Goal: Information Seeking & Learning: Get advice/opinions

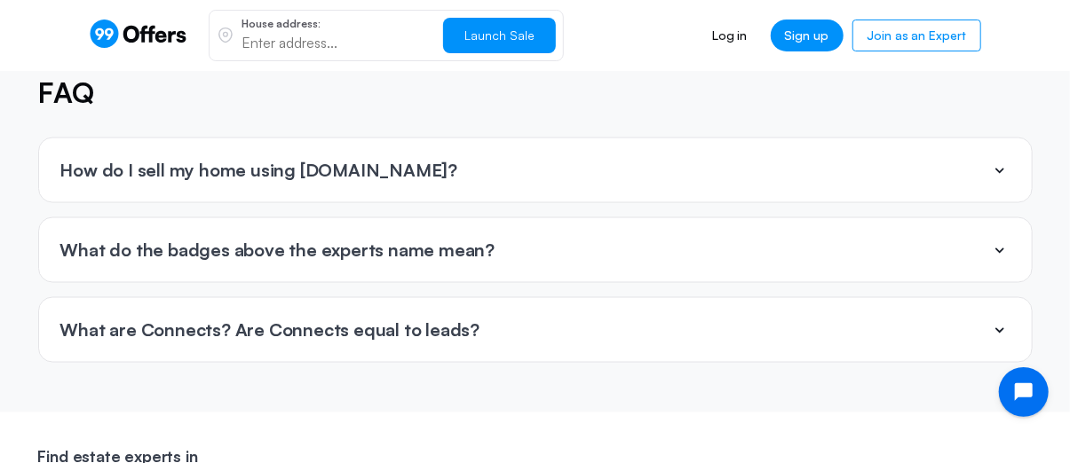
scroll to position [4173, 0]
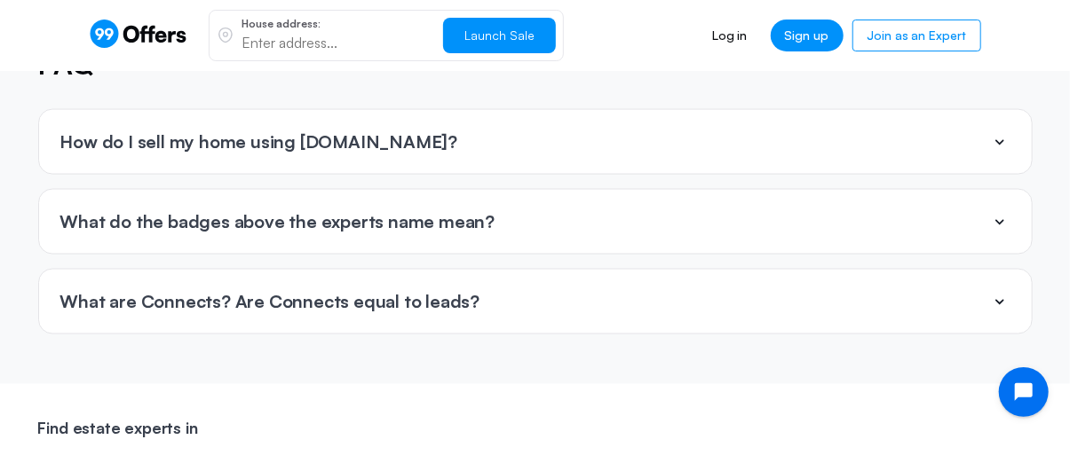
click at [992, 131] on icon at bounding box center [999, 141] width 21 height 21
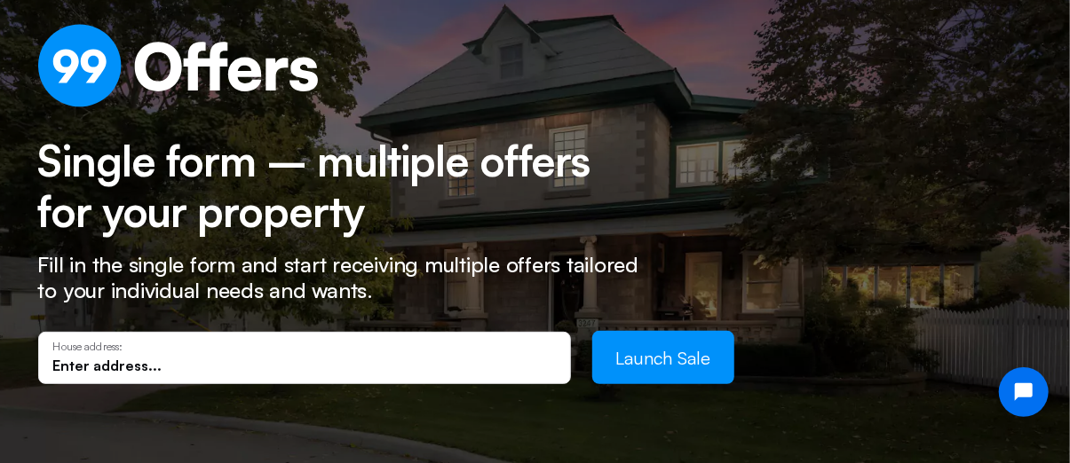
scroll to position [266, 0]
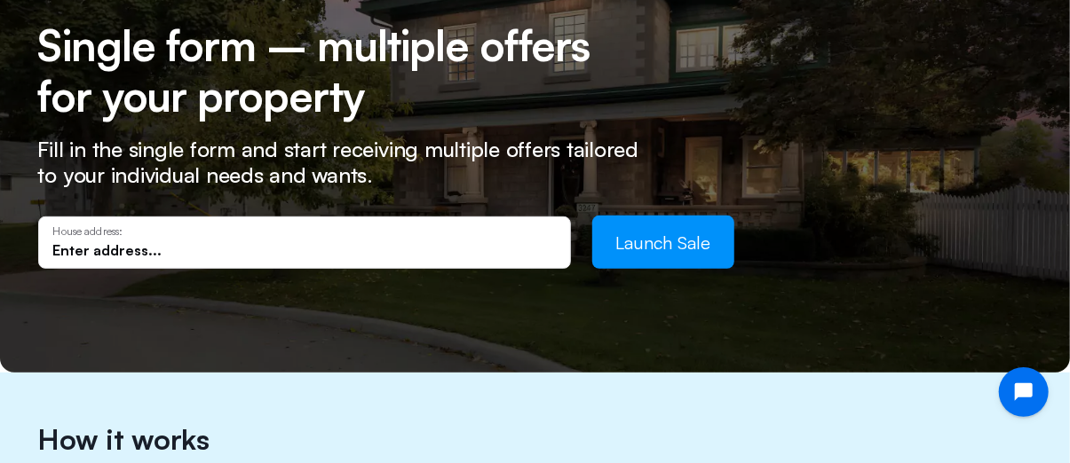
click at [144, 246] on input "text" at bounding box center [304, 251] width 503 height 20
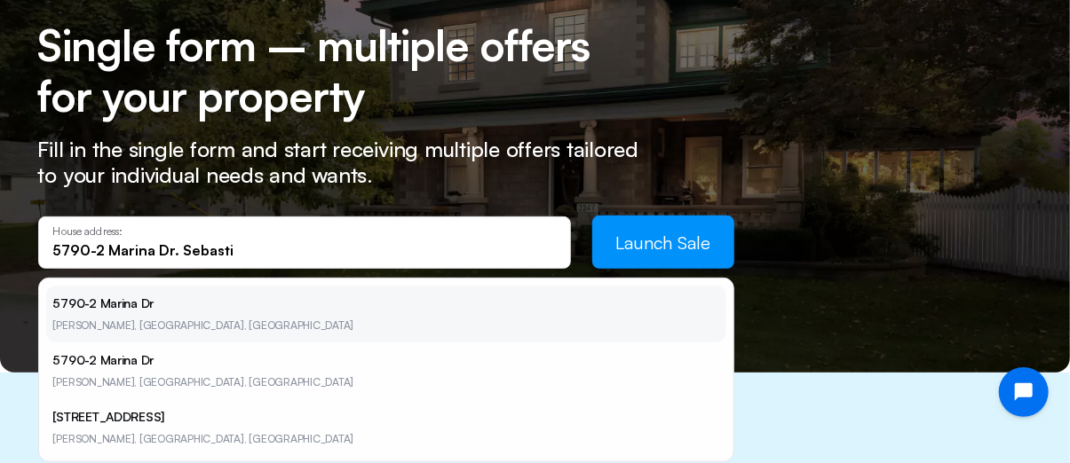
click at [118, 314] on li "[STREET_ADDRESS][PERSON_NAME]" at bounding box center [386, 314] width 680 height 57
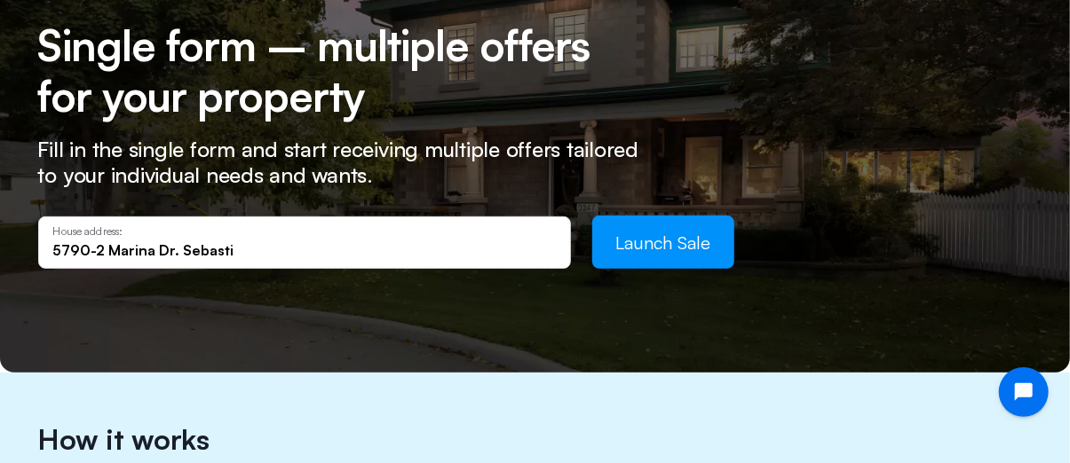
type input "[STREET_ADDRESS][PERSON_NAME]"
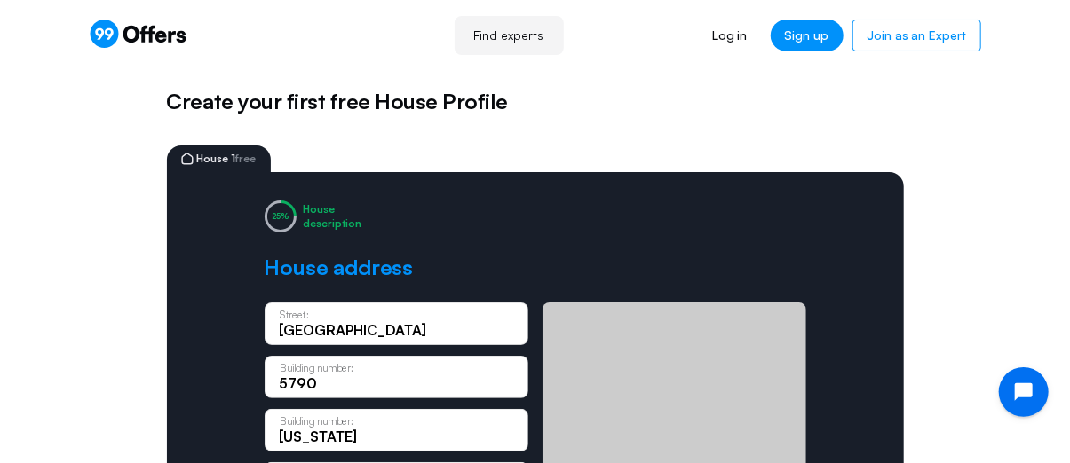
scroll to position [178, 0]
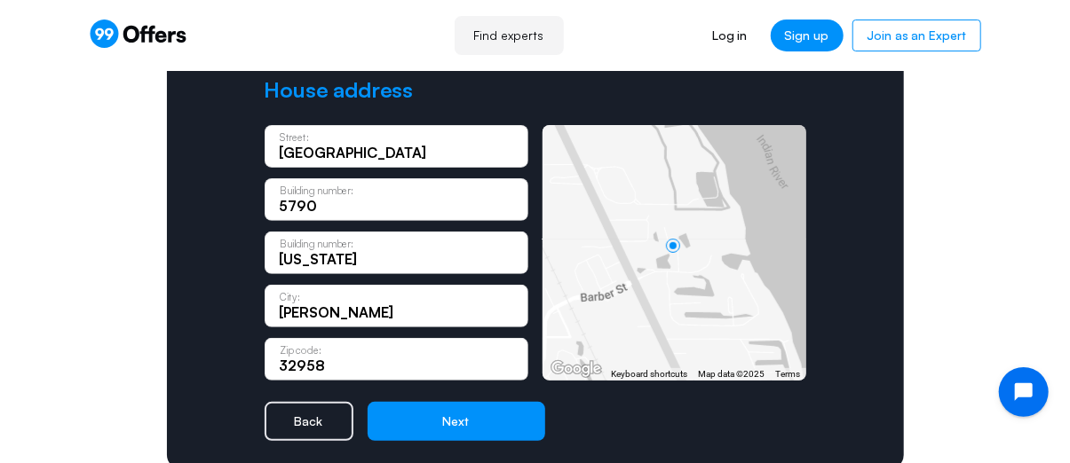
click at [329, 262] on input "[US_STATE]" at bounding box center [397, 259] width 234 height 20
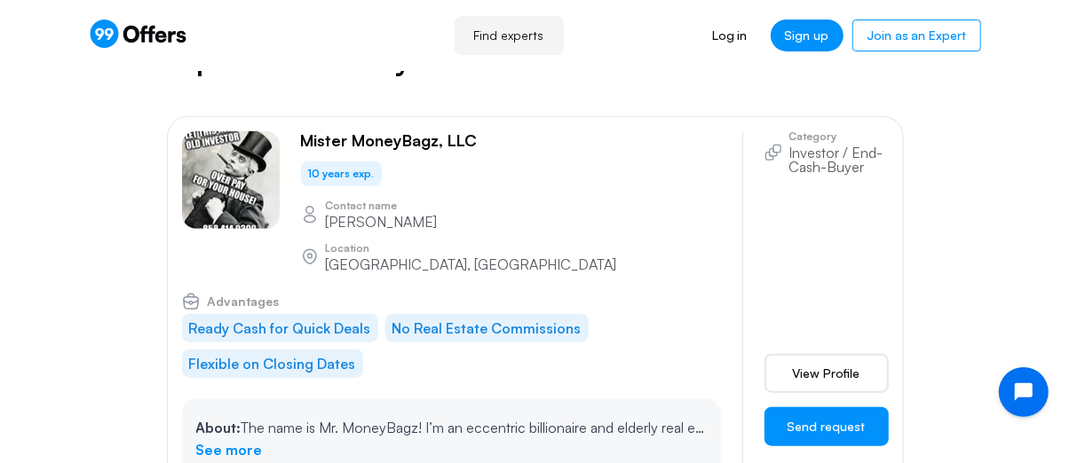
scroll to position [622, 0]
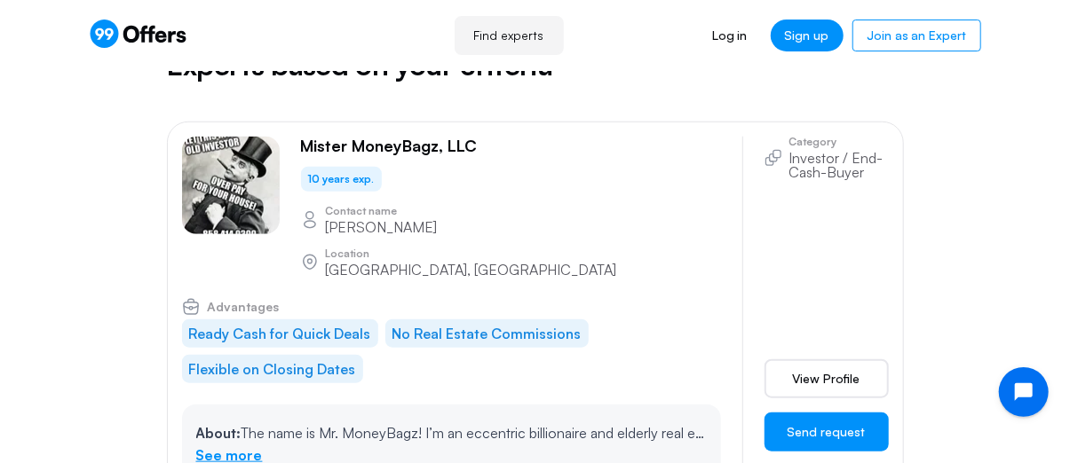
click at [229, 445] on link "See more" at bounding box center [229, 456] width 67 height 23
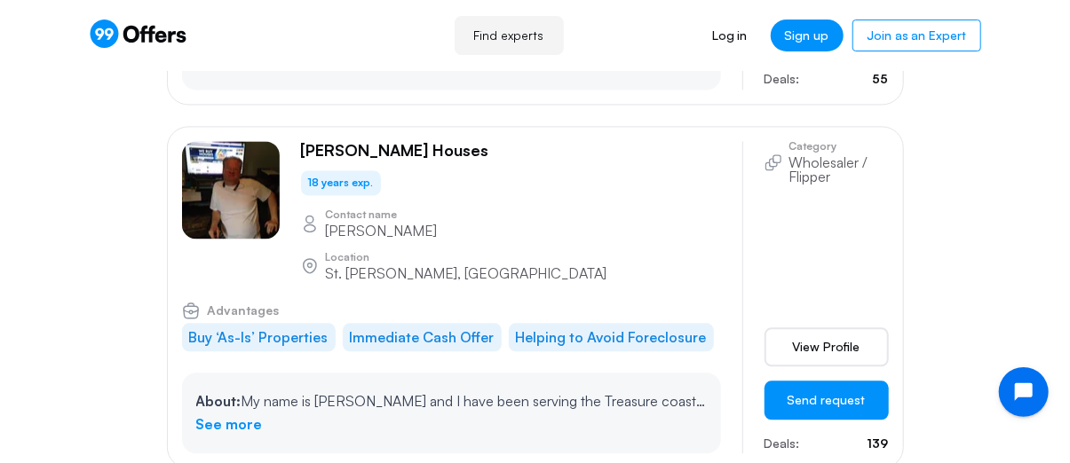
scroll to position [1598, 0]
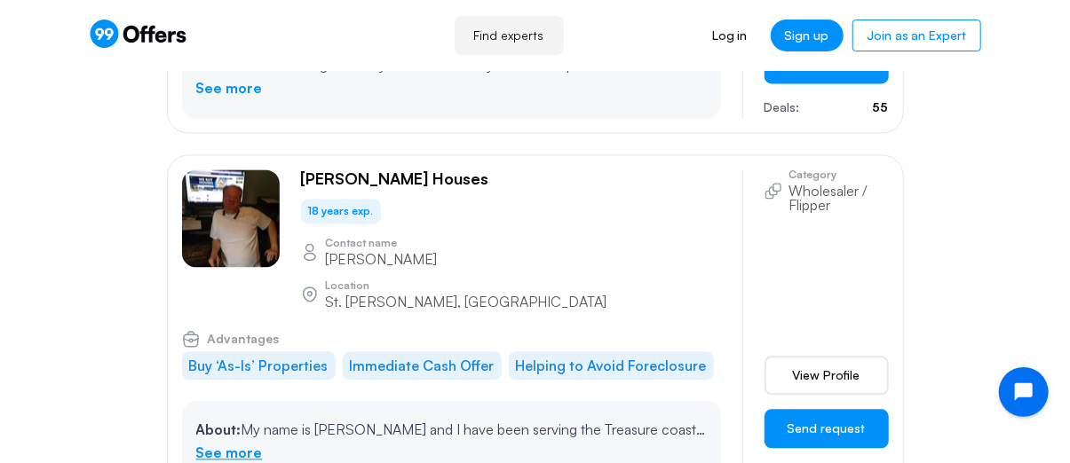
click at [236, 442] on link "See more" at bounding box center [229, 453] width 67 height 23
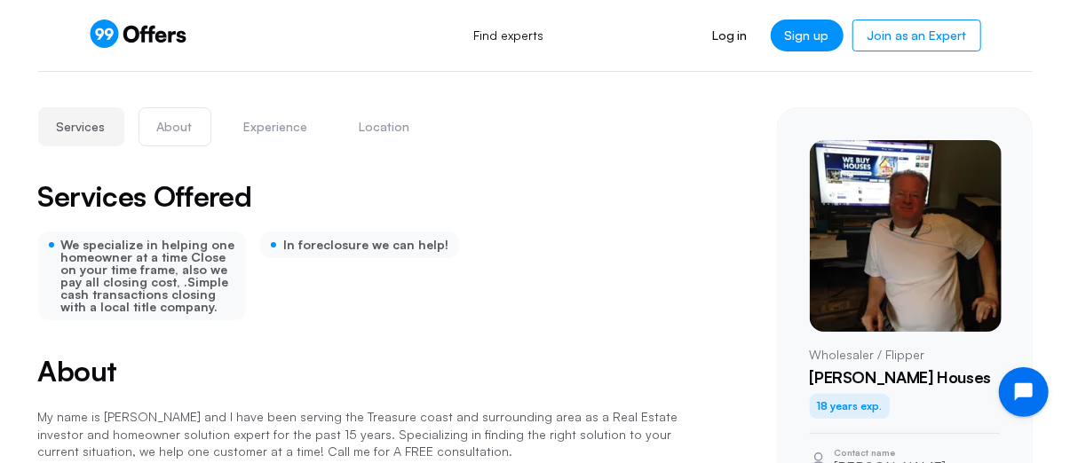
click at [170, 124] on button "About" at bounding box center [175, 126] width 73 height 39
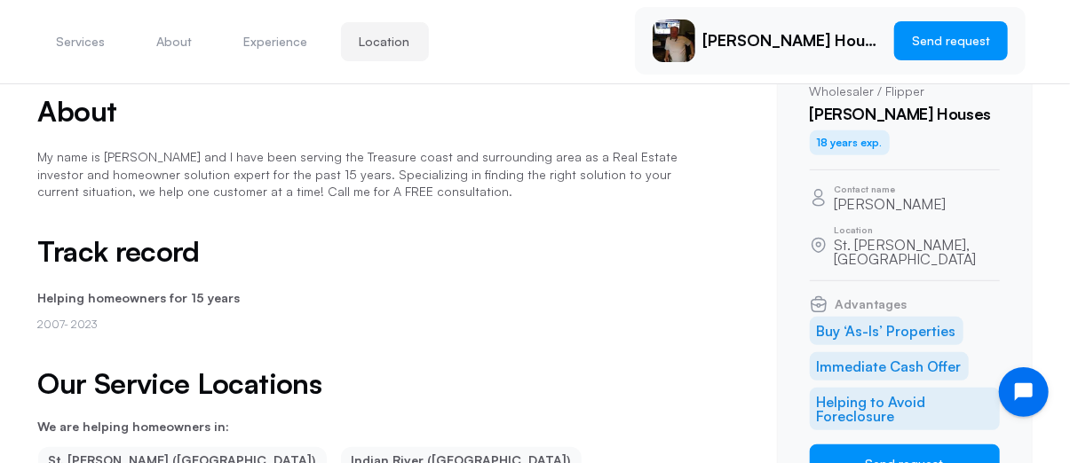
scroll to position [15, 0]
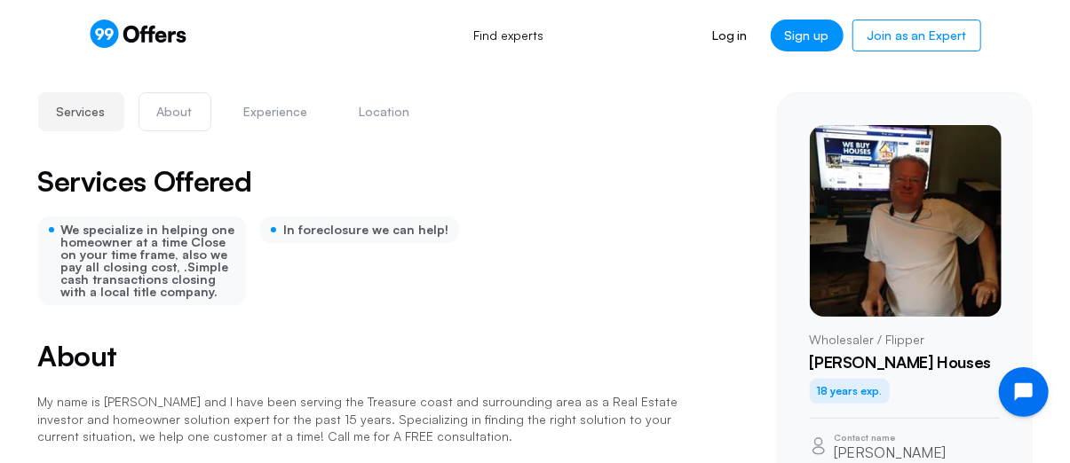
click at [181, 112] on button "About" at bounding box center [175, 111] width 73 height 39
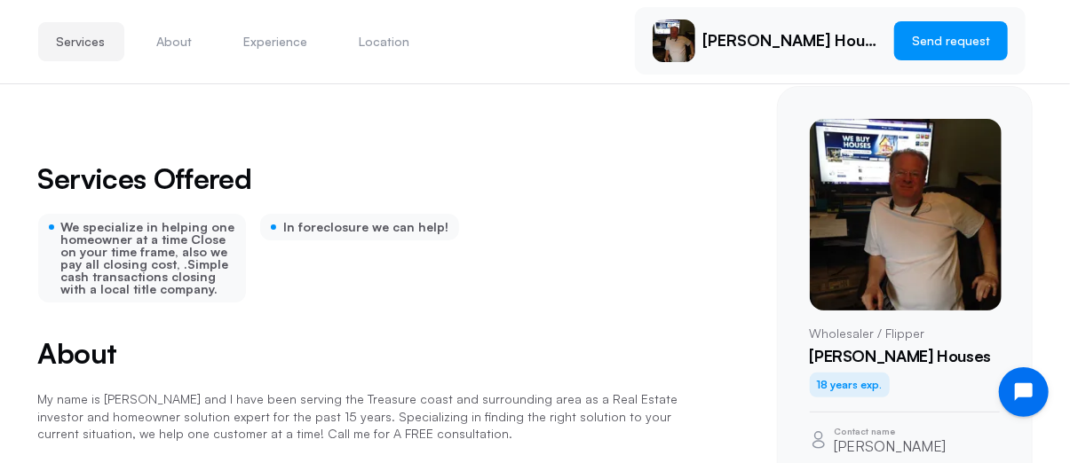
scroll to position [0, 0]
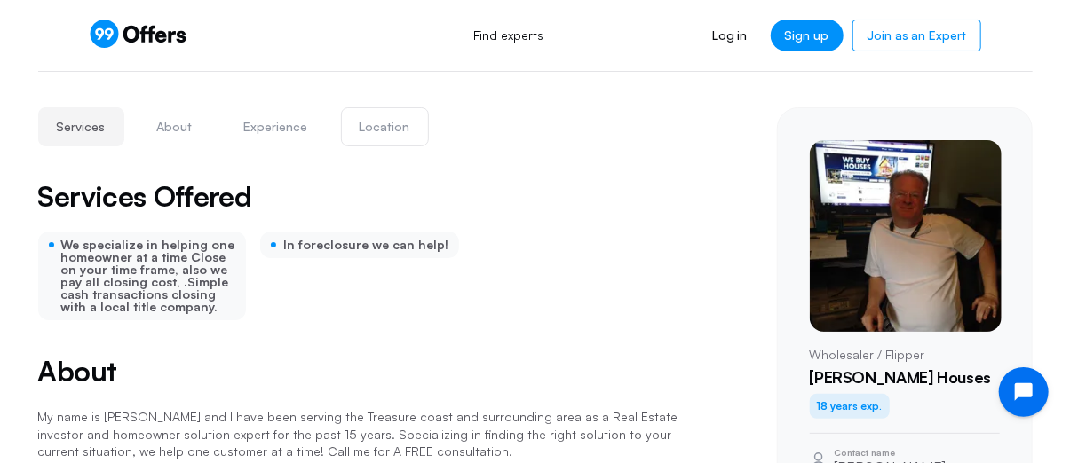
click at [370, 130] on button "Location" at bounding box center [385, 126] width 88 height 39
click at [383, 129] on button "Location" at bounding box center [385, 126] width 88 height 39
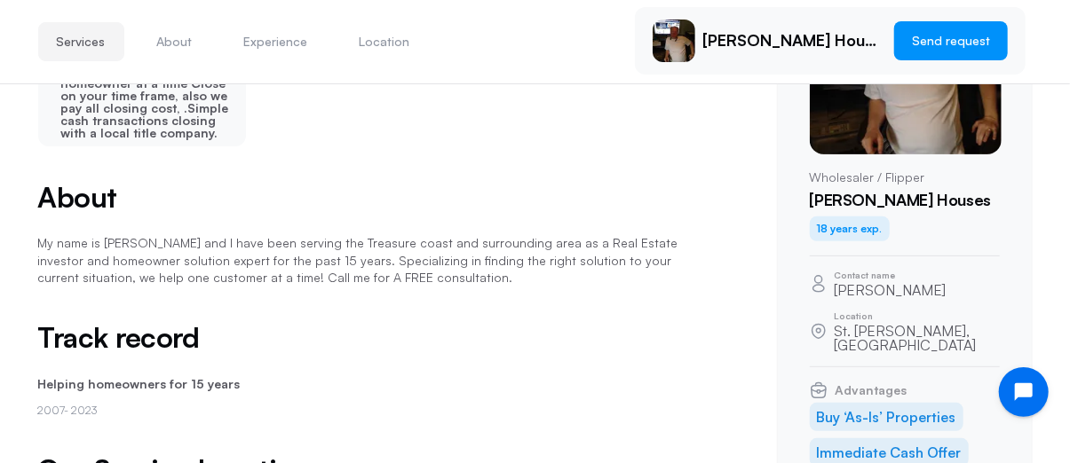
scroll to position [181, 0]
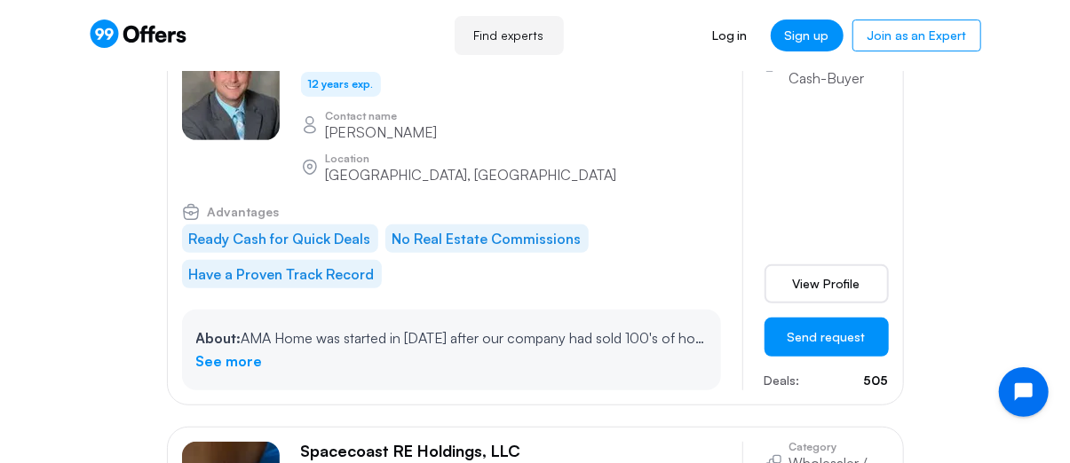
scroll to position [3285, 0]
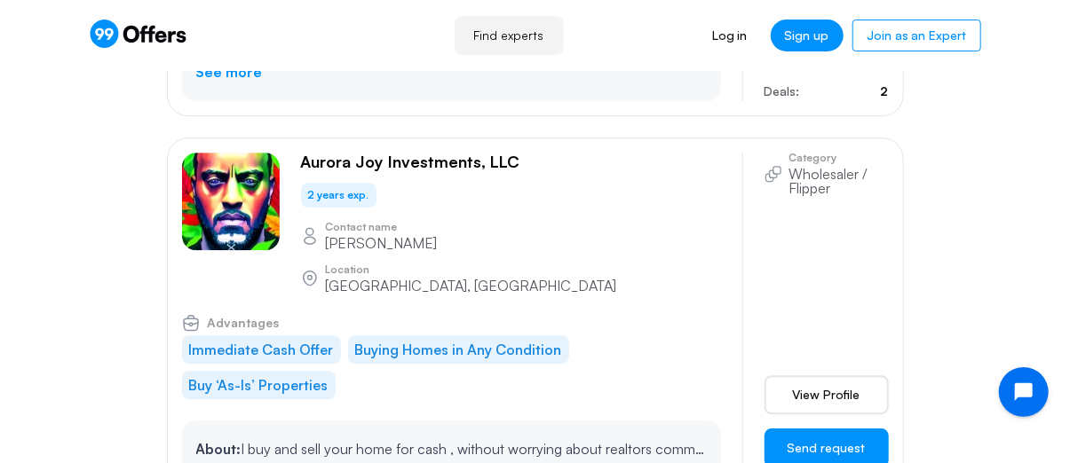
scroll to position [5238, 0]
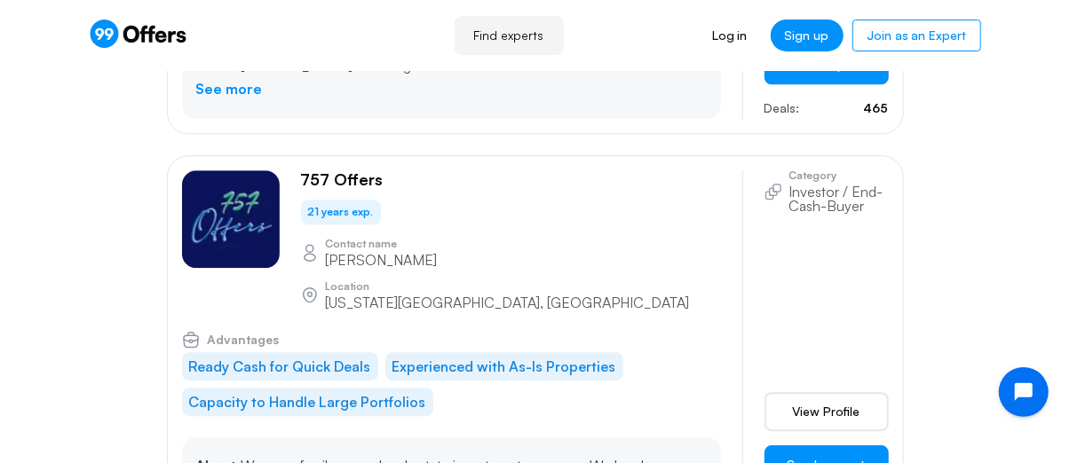
scroll to position [8257, 0]
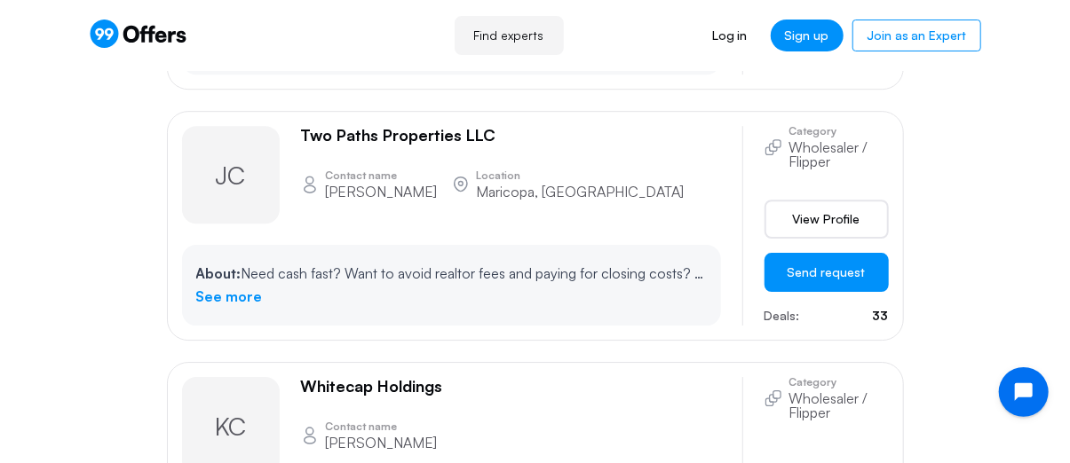
scroll to position [14383, 0]
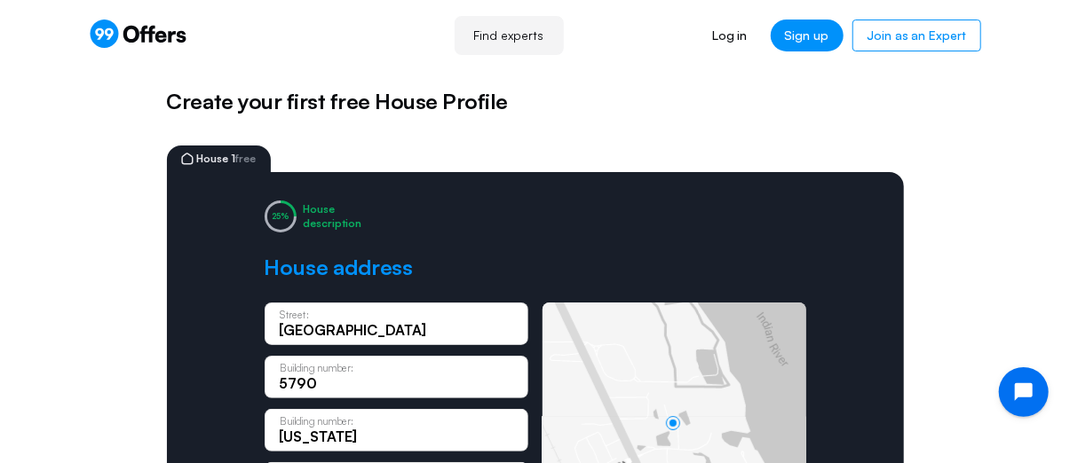
scroll to position [1, 0]
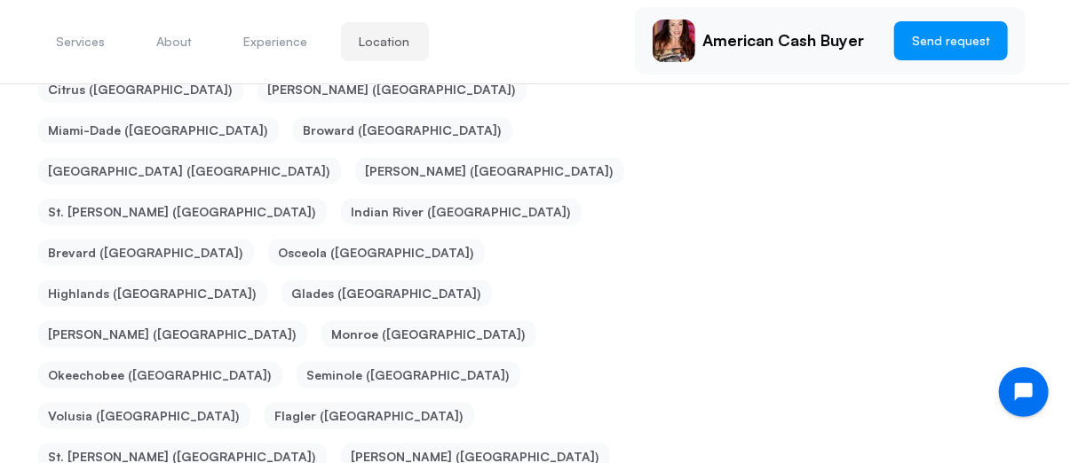
scroll to position [930, 0]
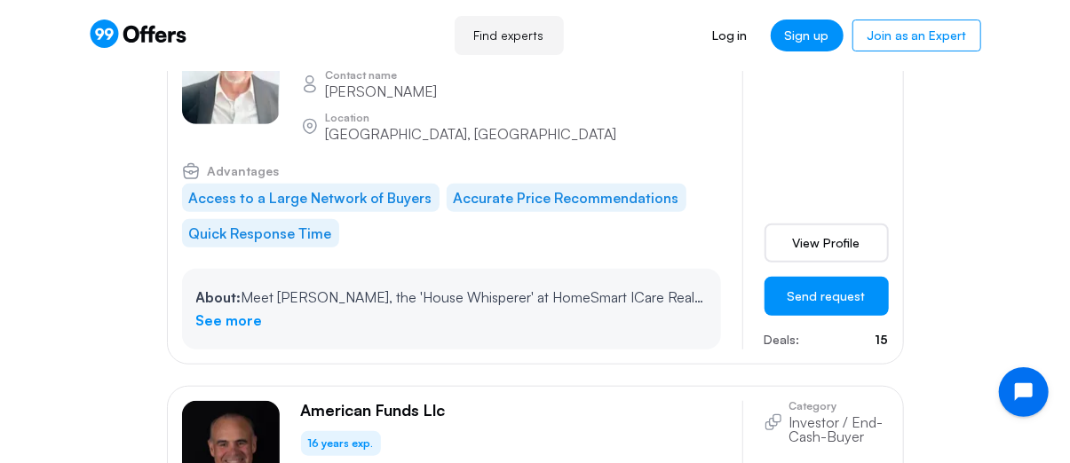
scroll to position [21664, 0]
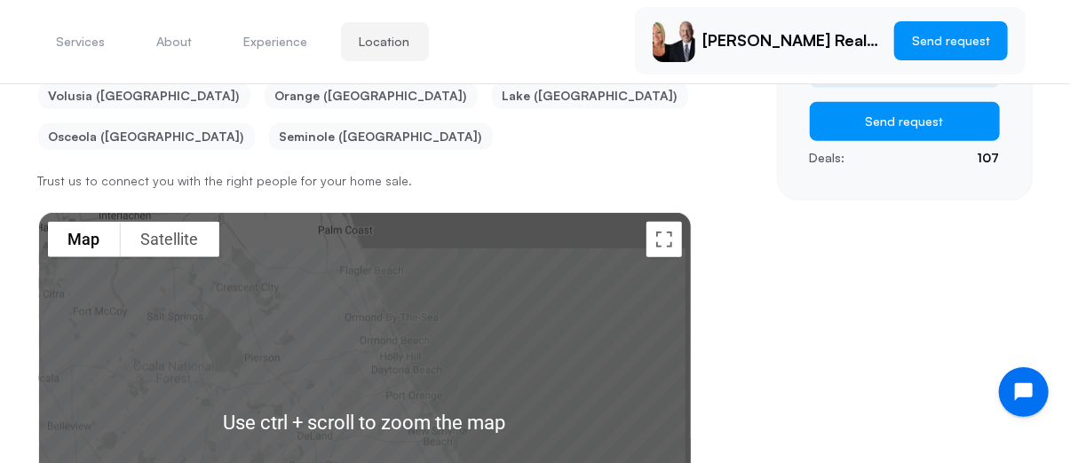
scroll to position [625, 0]
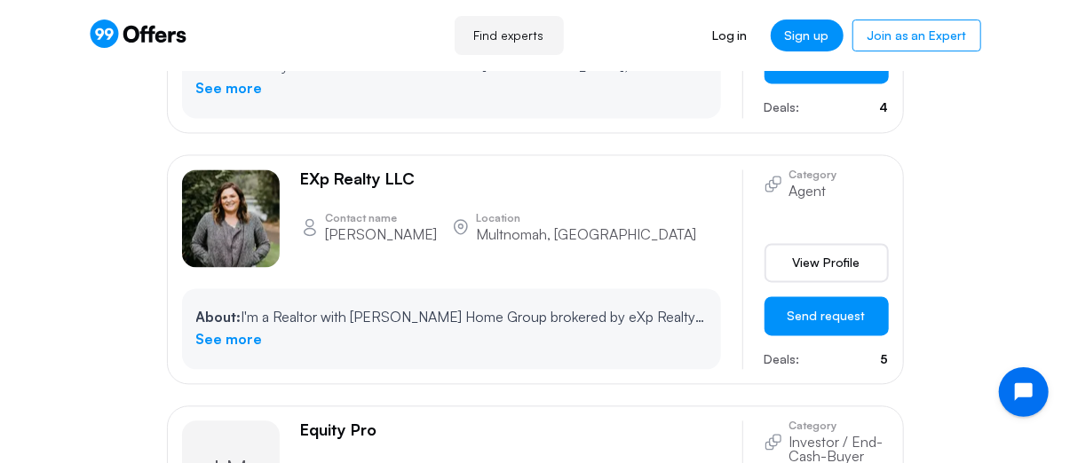
scroll to position [22526, 0]
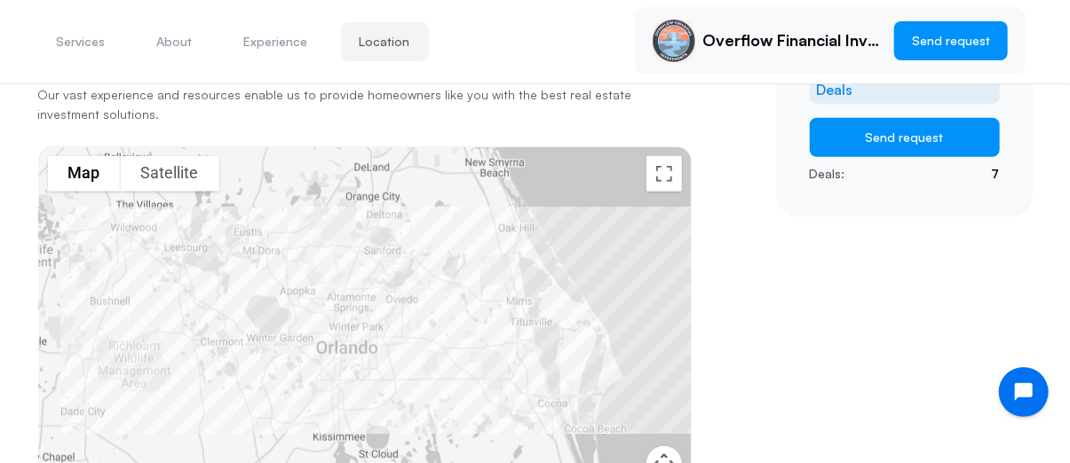
scroll to position [625, 0]
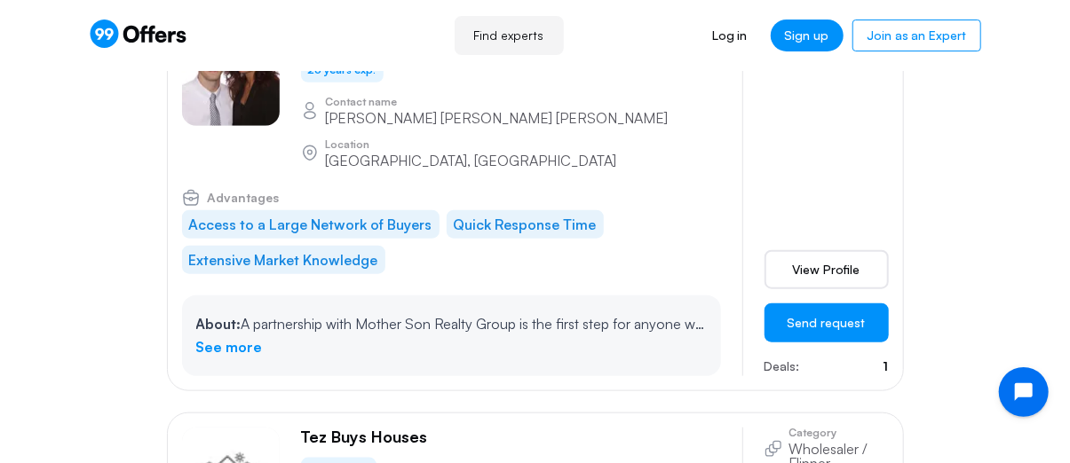
scroll to position [36820, 0]
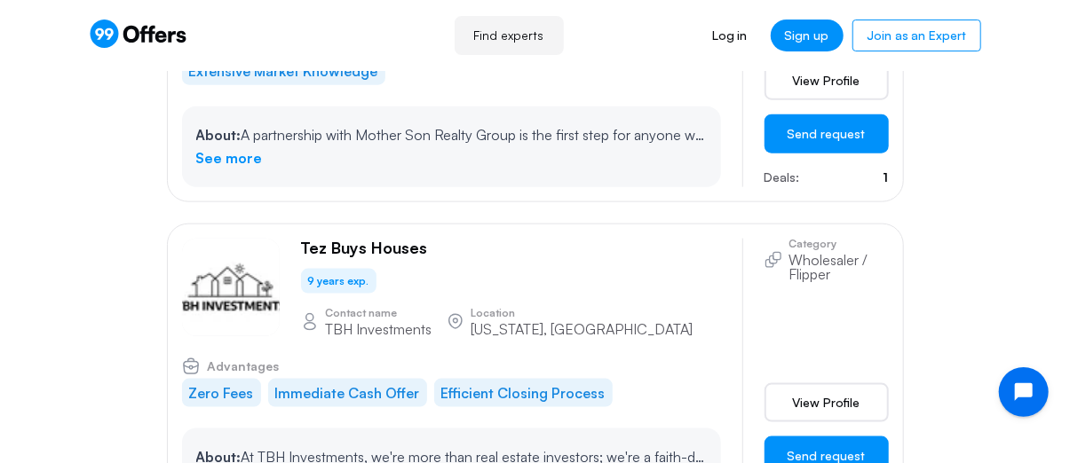
click at [525, 36] on link "Find experts" at bounding box center [509, 35] width 109 height 39
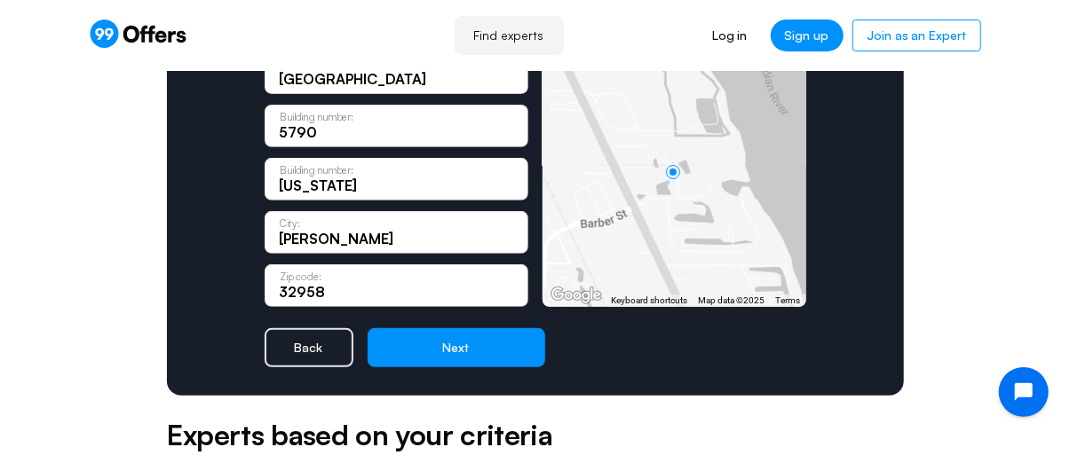
scroll to position [355, 0]
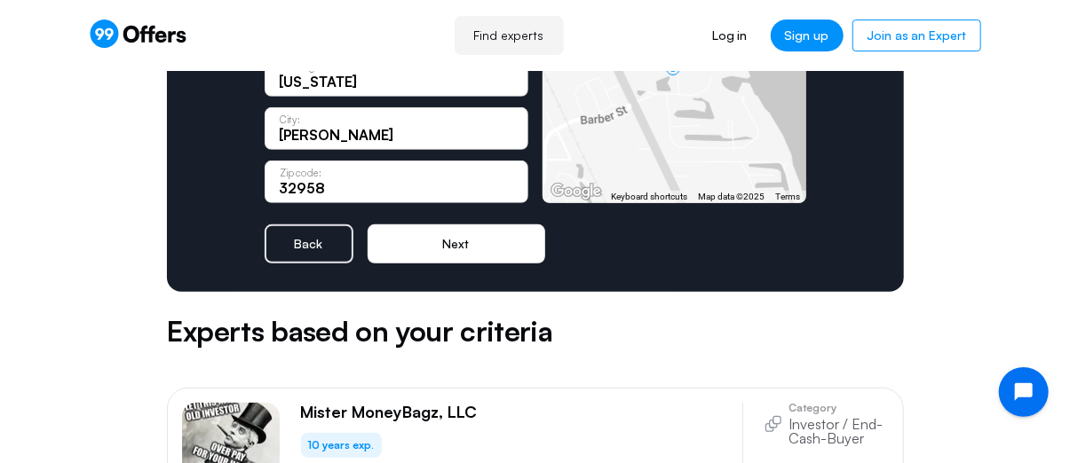
click at [465, 247] on button "Next" at bounding box center [457, 244] width 178 height 39
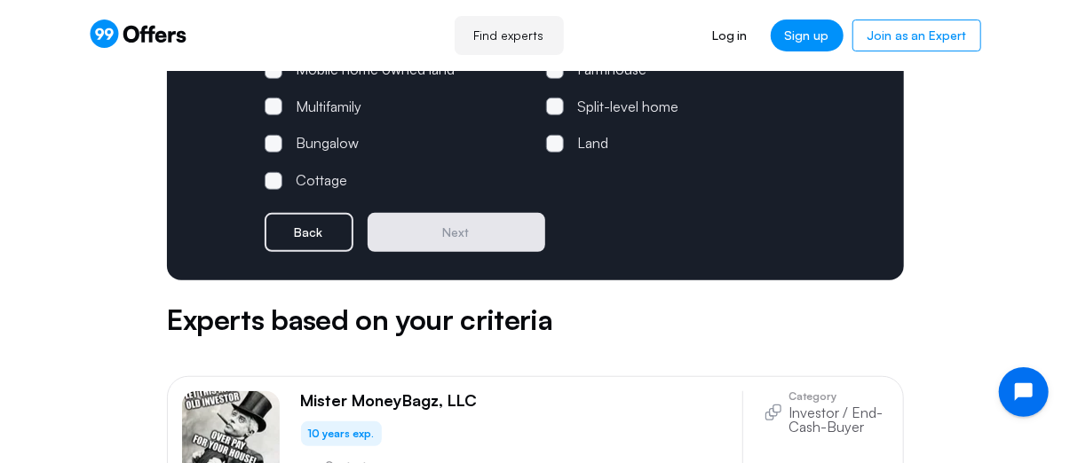
scroll to position [178, 0]
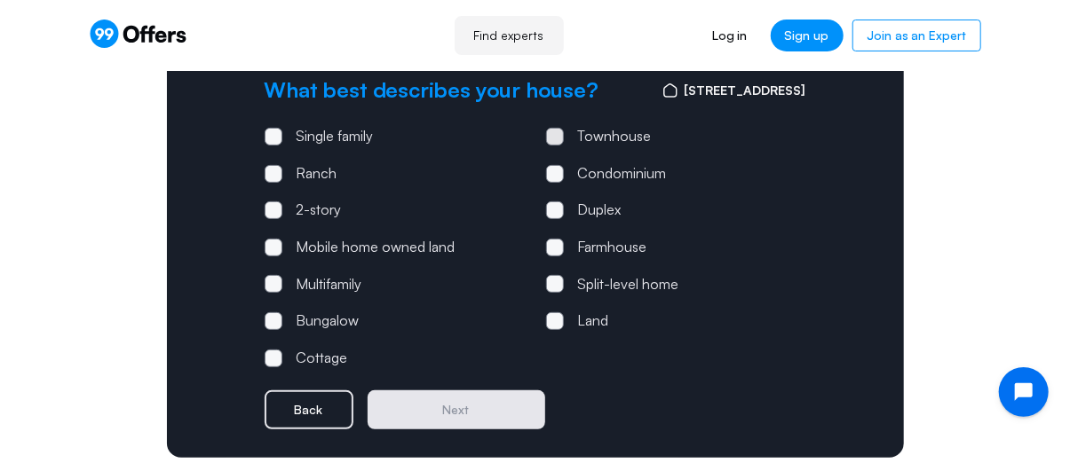
click at [555, 136] on span at bounding box center [554, 136] width 5 height 5
click at [0, 0] on input "Townhouse" at bounding box center [0, 0] width 0 height 0
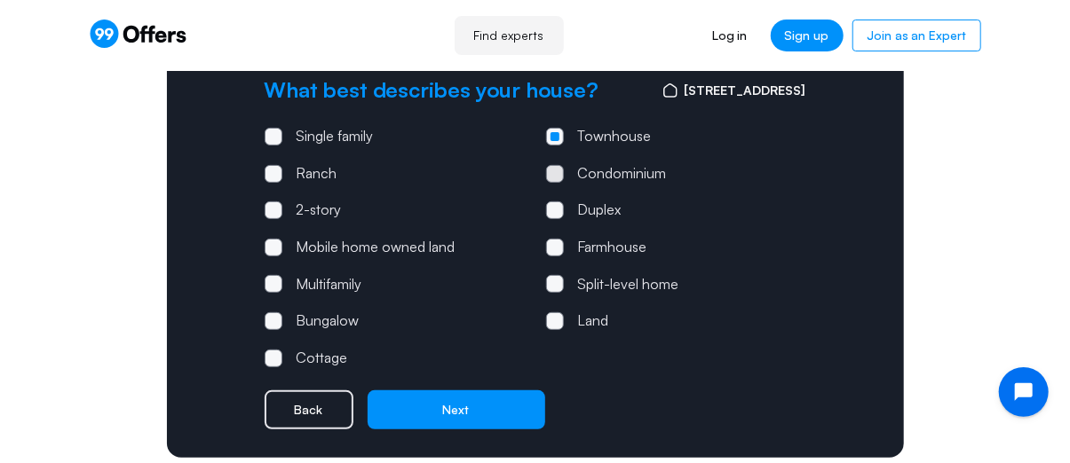
click at [550, 171] on span at bounding box center [555, 174] width 18 height 18
click at [0, 0] on input "Condominium" at bounding box center [0, 0] width 0 height 0
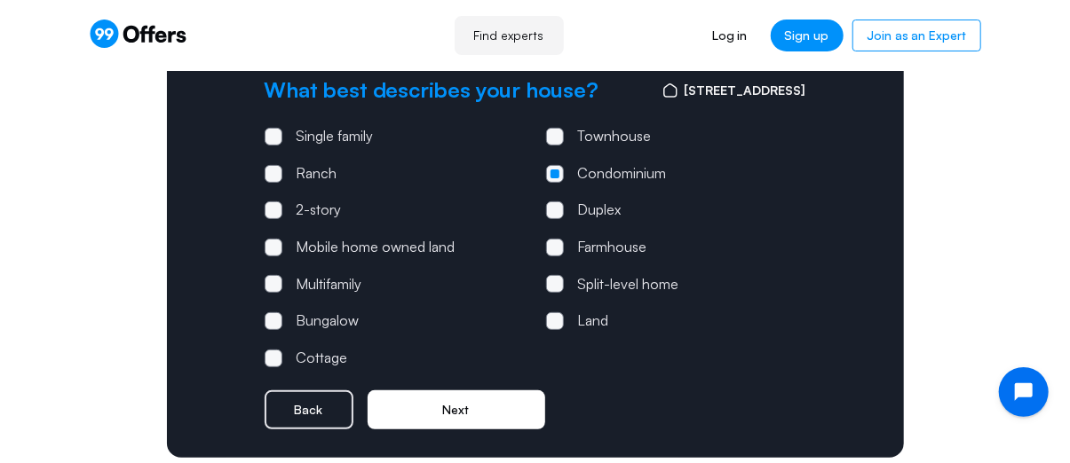
click at [474, 421] on button "Next" at bounding box center [457, 410] width 178 height 39
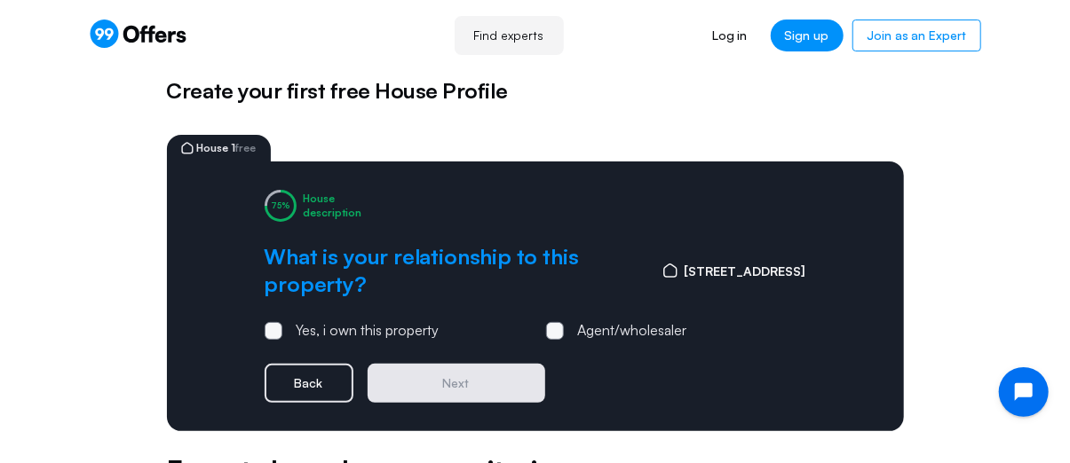
scroll to position [0, 0]
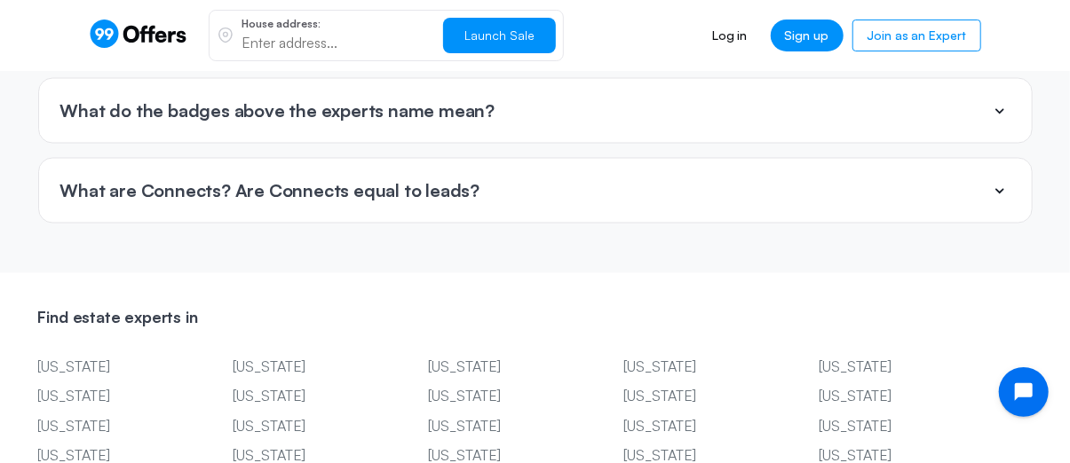
scroll to position [4351, 0]
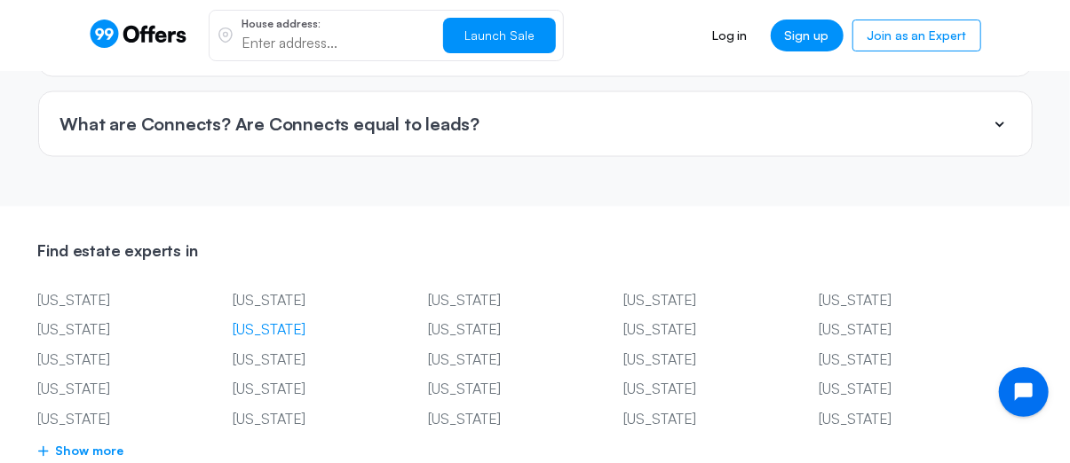
click at [266, 320] on link "[US_STATE]" at bounding box center [305, 331] width 142 height 23
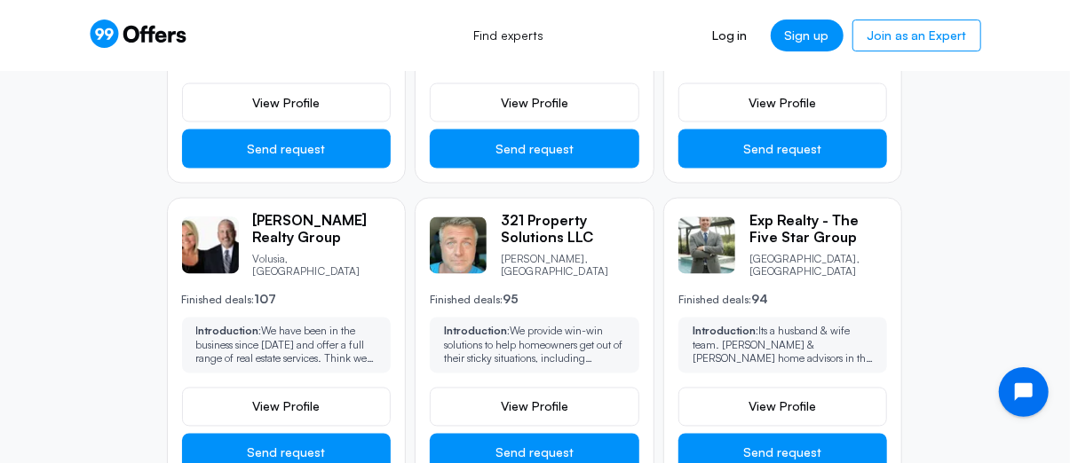
scroll to position [1332, 0]
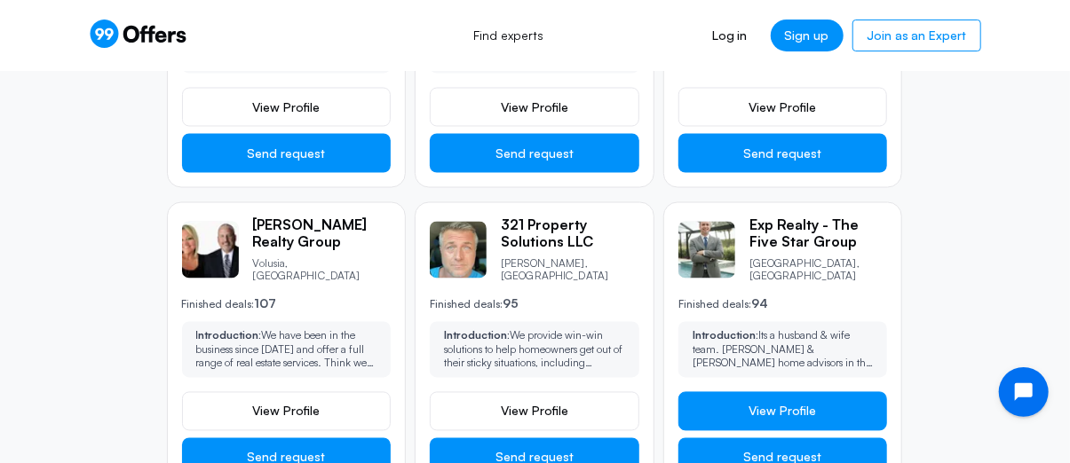
click at [774, 403] on span "View Profile" at bounding box center [782, 412] width 67 height 18
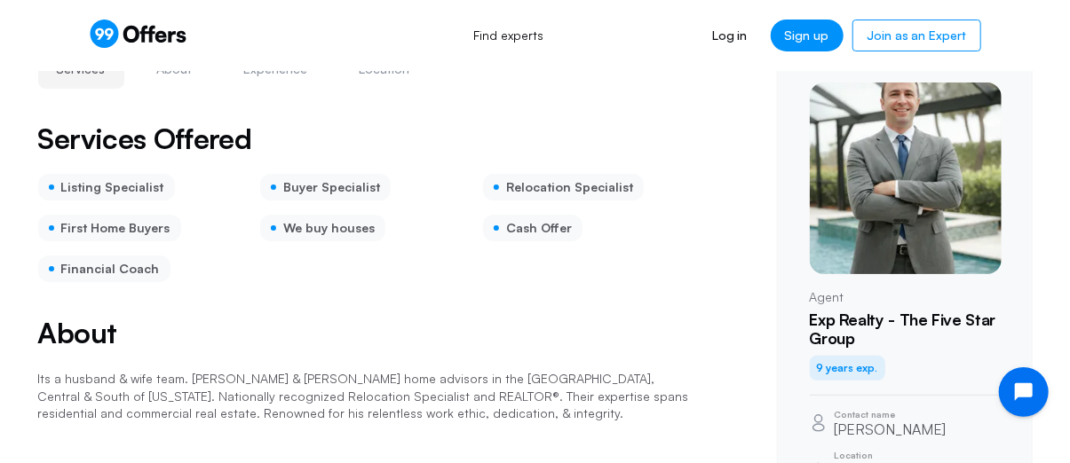
scroll to position [89, 0]
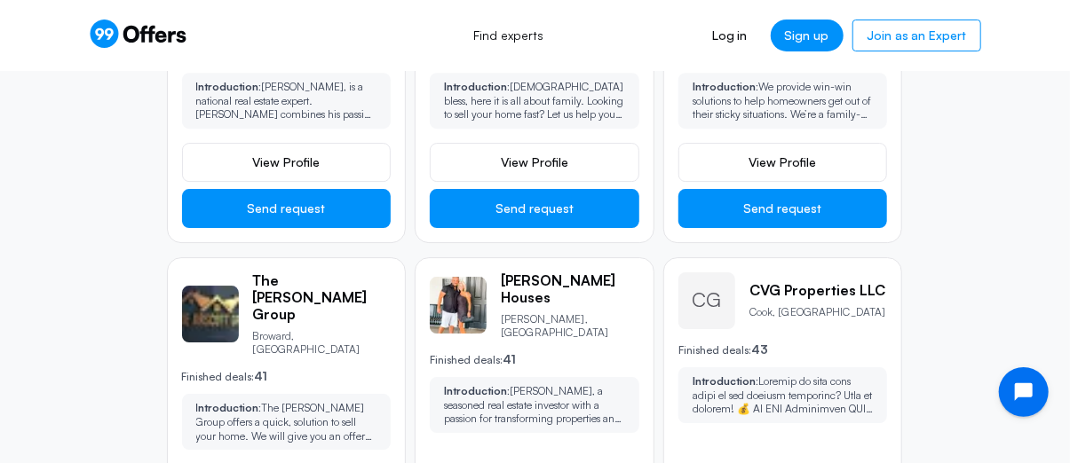
scroll to position [2486, 0]
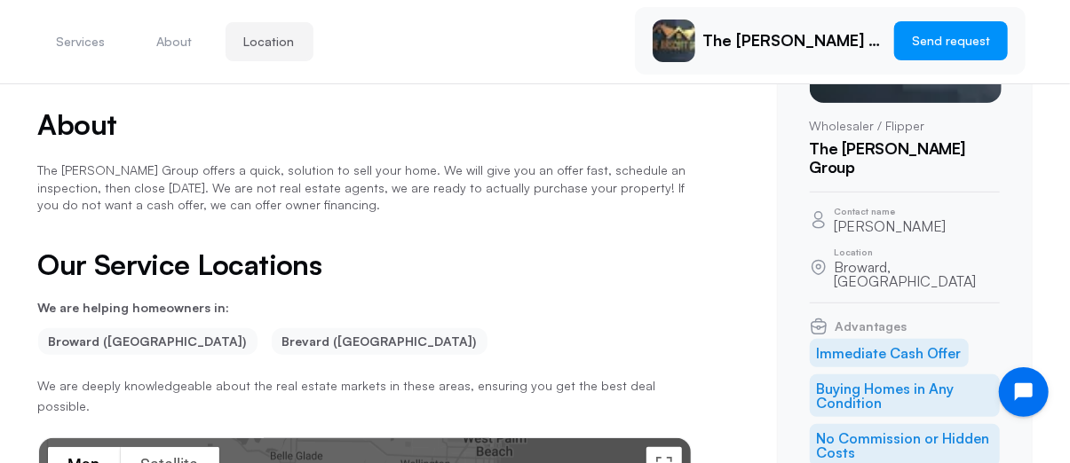
scroll to position [181, 0]
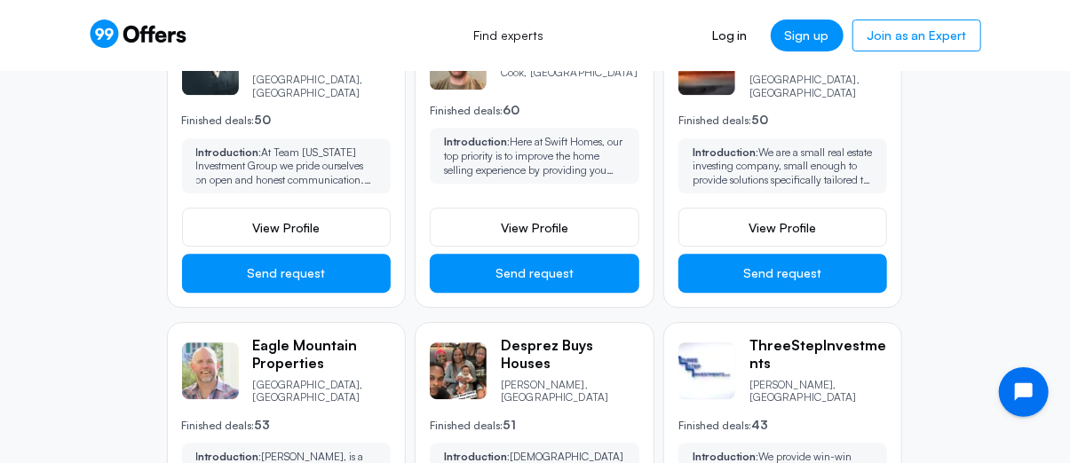
scroll to position [2131, 0]
